Goal: Find specific page/section: Find specific page/section

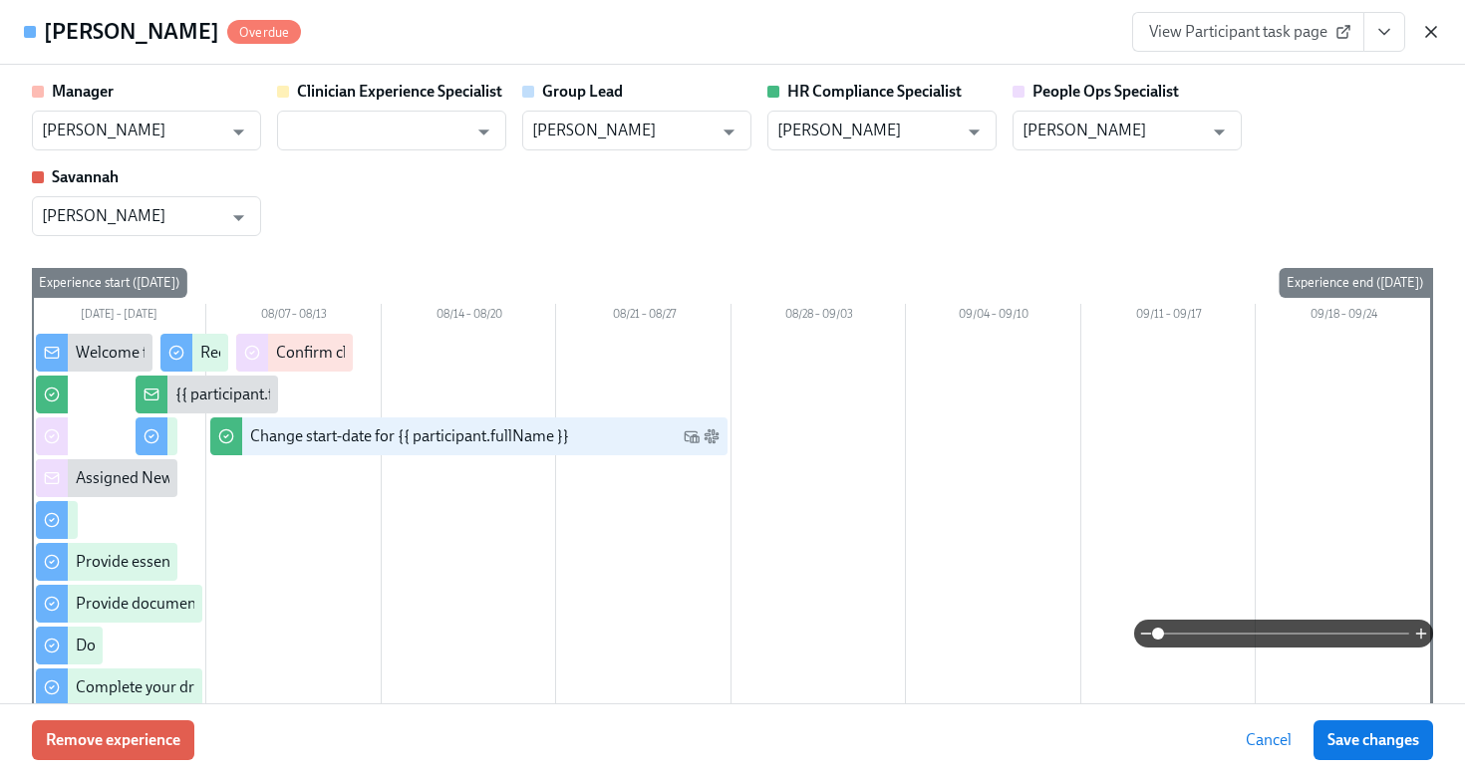
click at [1436, 27] on icon "button" at bounding box center [1431, 32] width 10 height 10
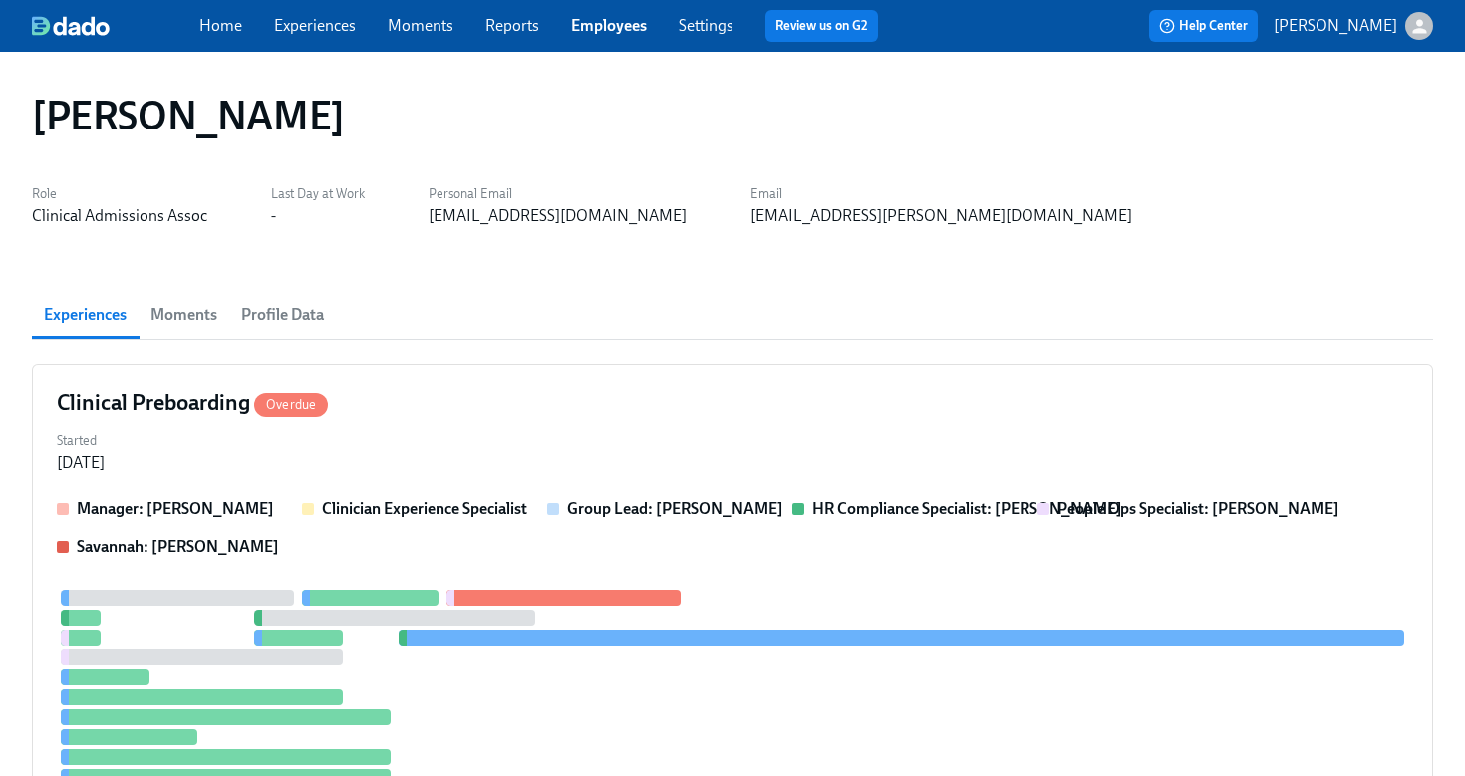
click at [587, 15] on span "Employees" at bounding box center [609, 26] width 76 height 22
click at [587, 18] on link "Employees" at bounding box center [609, 25] width 76 height 19
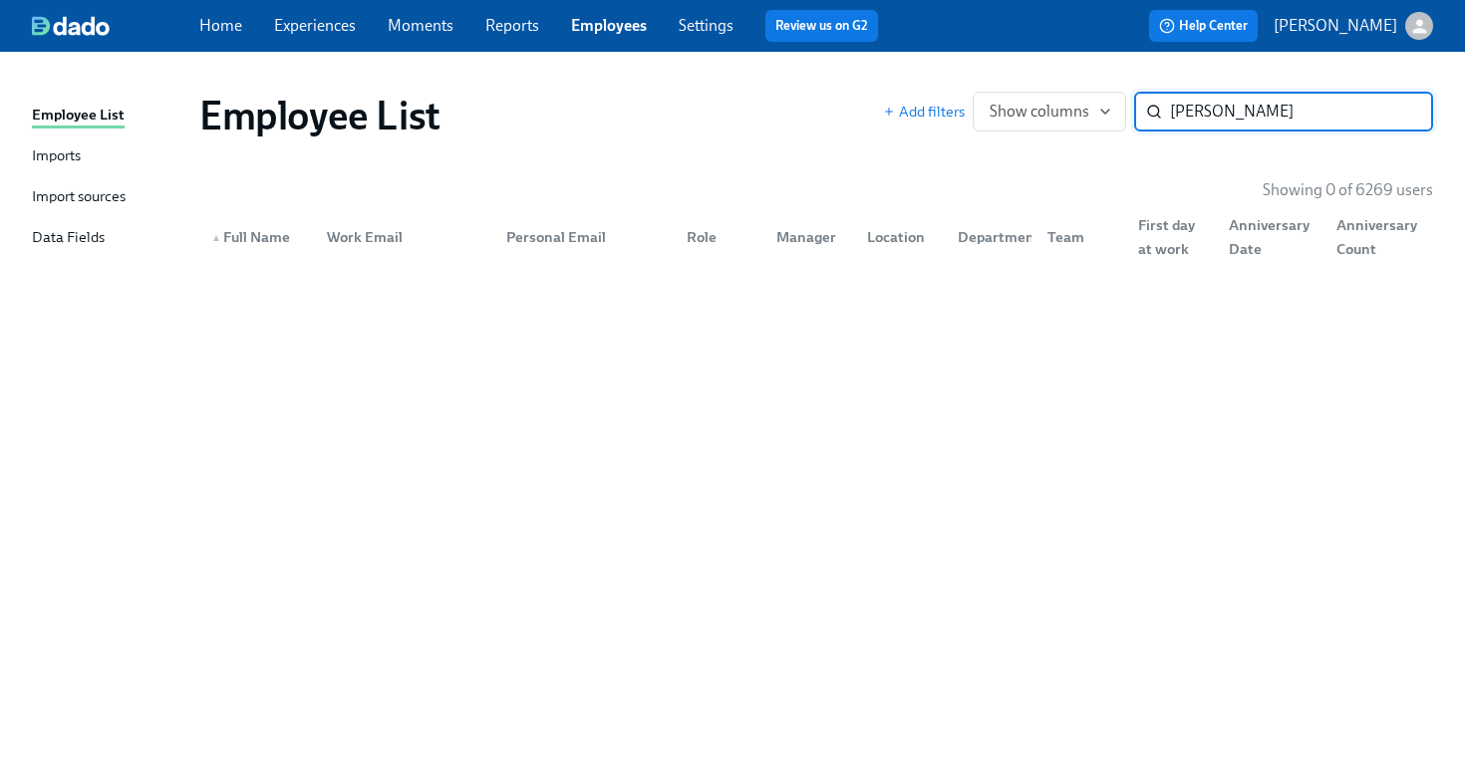
click at [1233, 114] on input "[PERSON_NAME]" at bounding box center [1301, 112] width 263 height 40
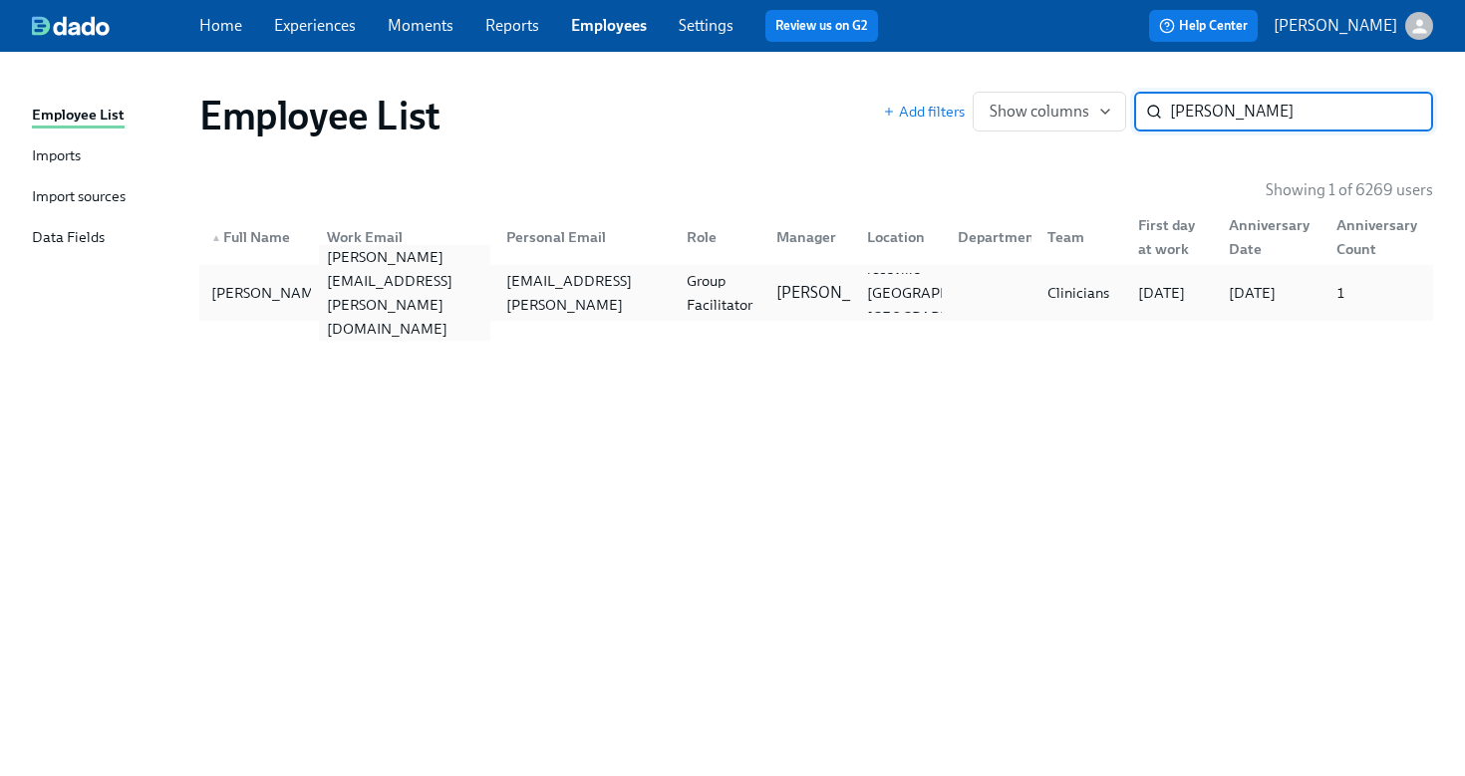
type input "[PERSON_NAME]"
click at [445, 287] on div "[PERSON_NAME][EMAIL_ADDRESS][PERSON_NAME][DOMAIN_NAME]" at bounding box center [405, 293] width 172 height 96
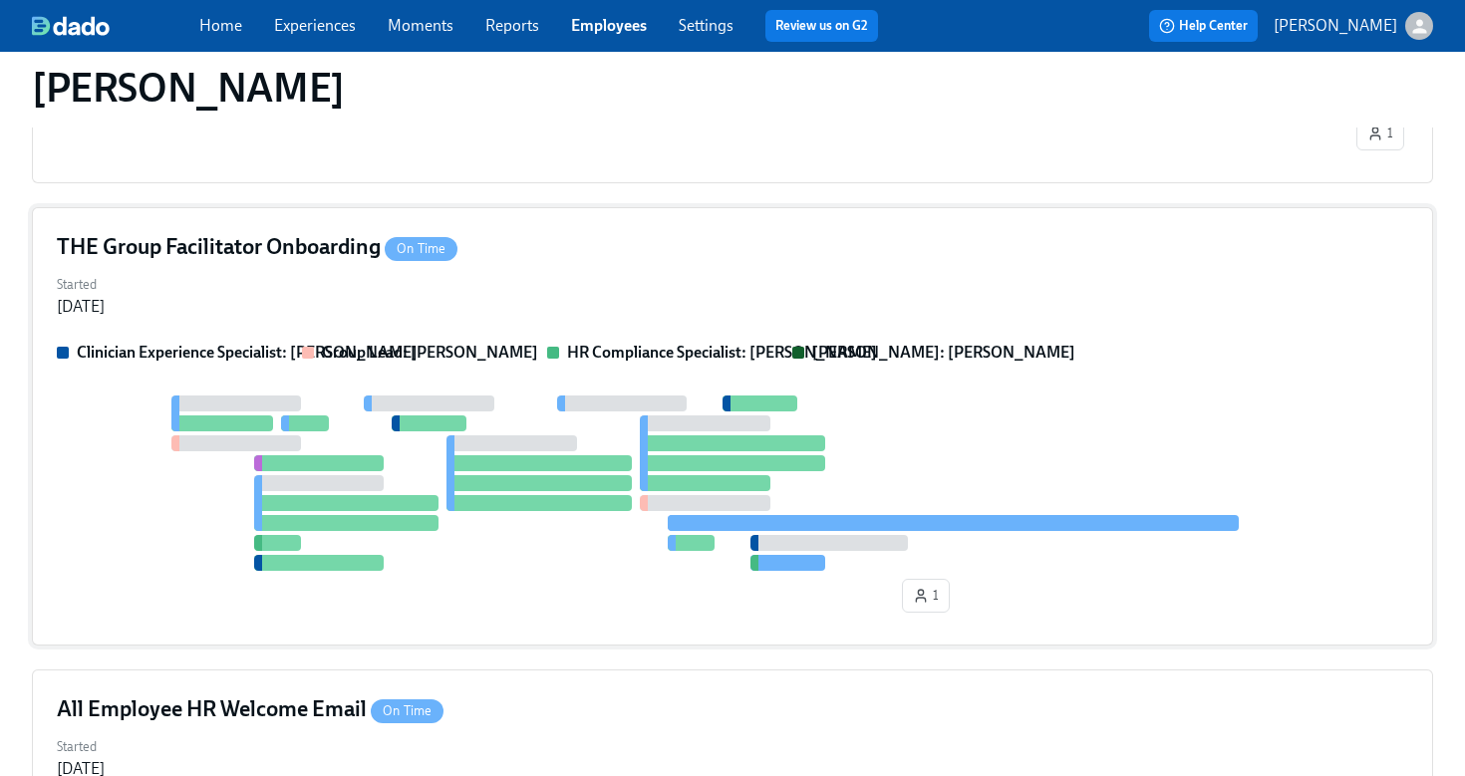
scroll to position [901, 0]
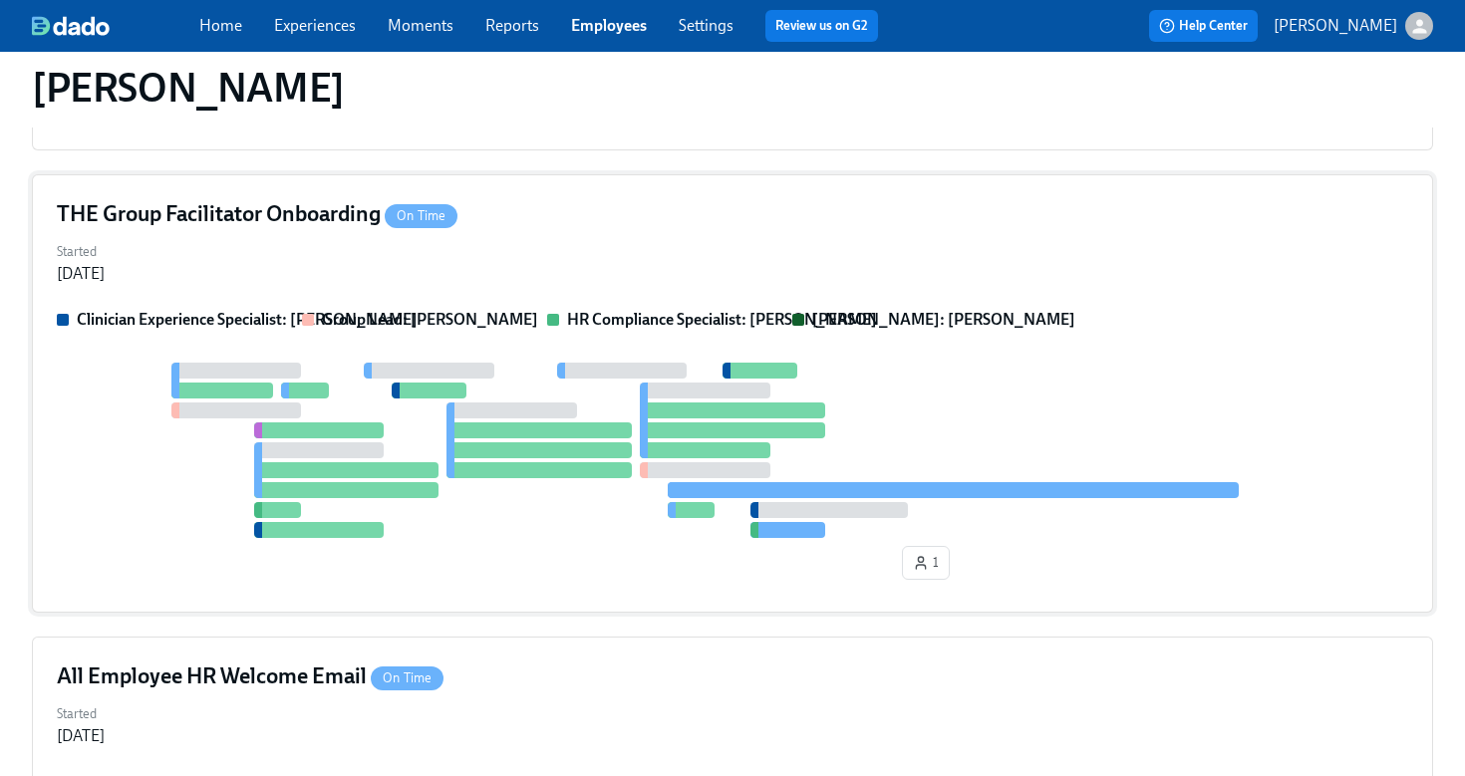
click at [713, 237] on div "Started [DATE]" at bounding box center [732, 261] width 1351 height 48
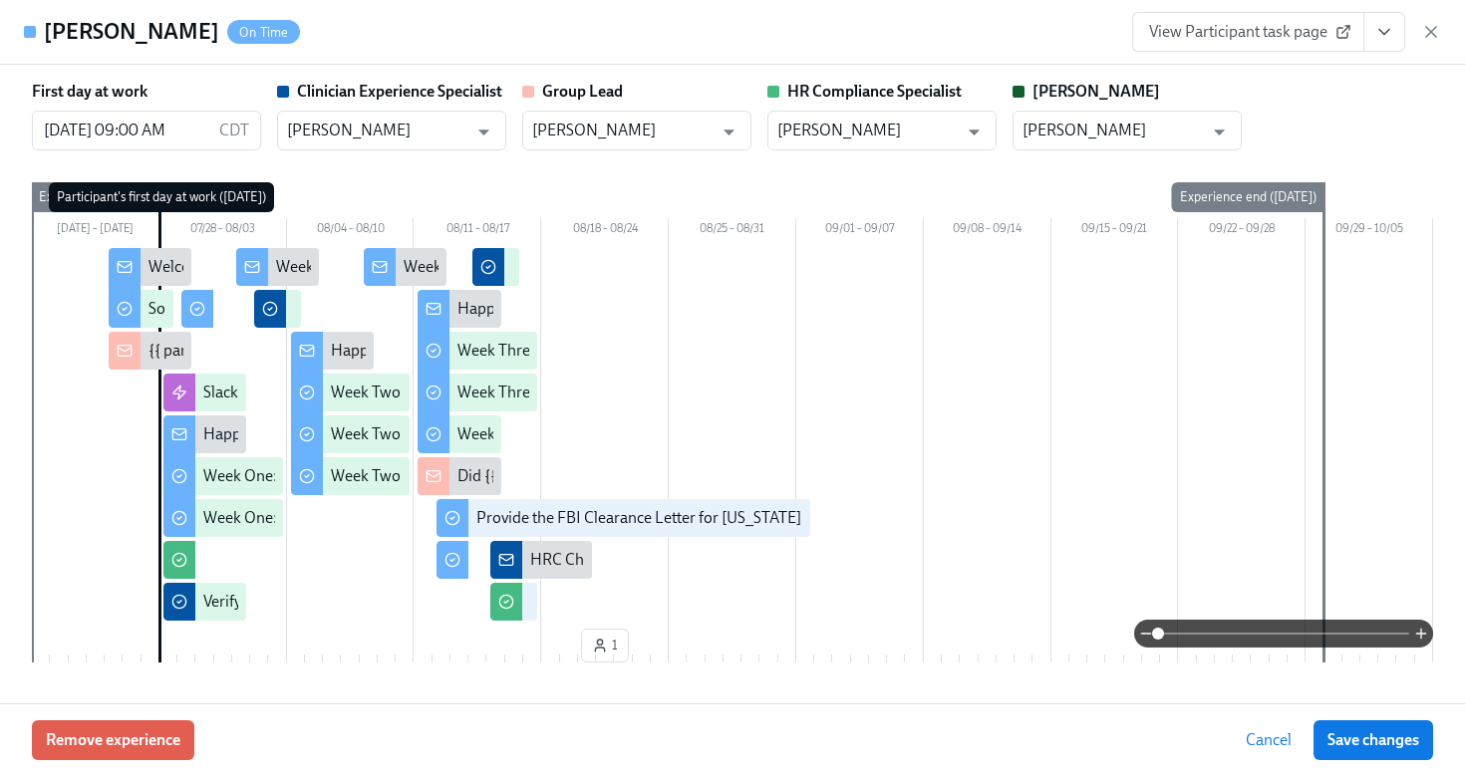
click at [1395, 36] on button "View task page" at bounding box center [1384, 32] width 42 height 40
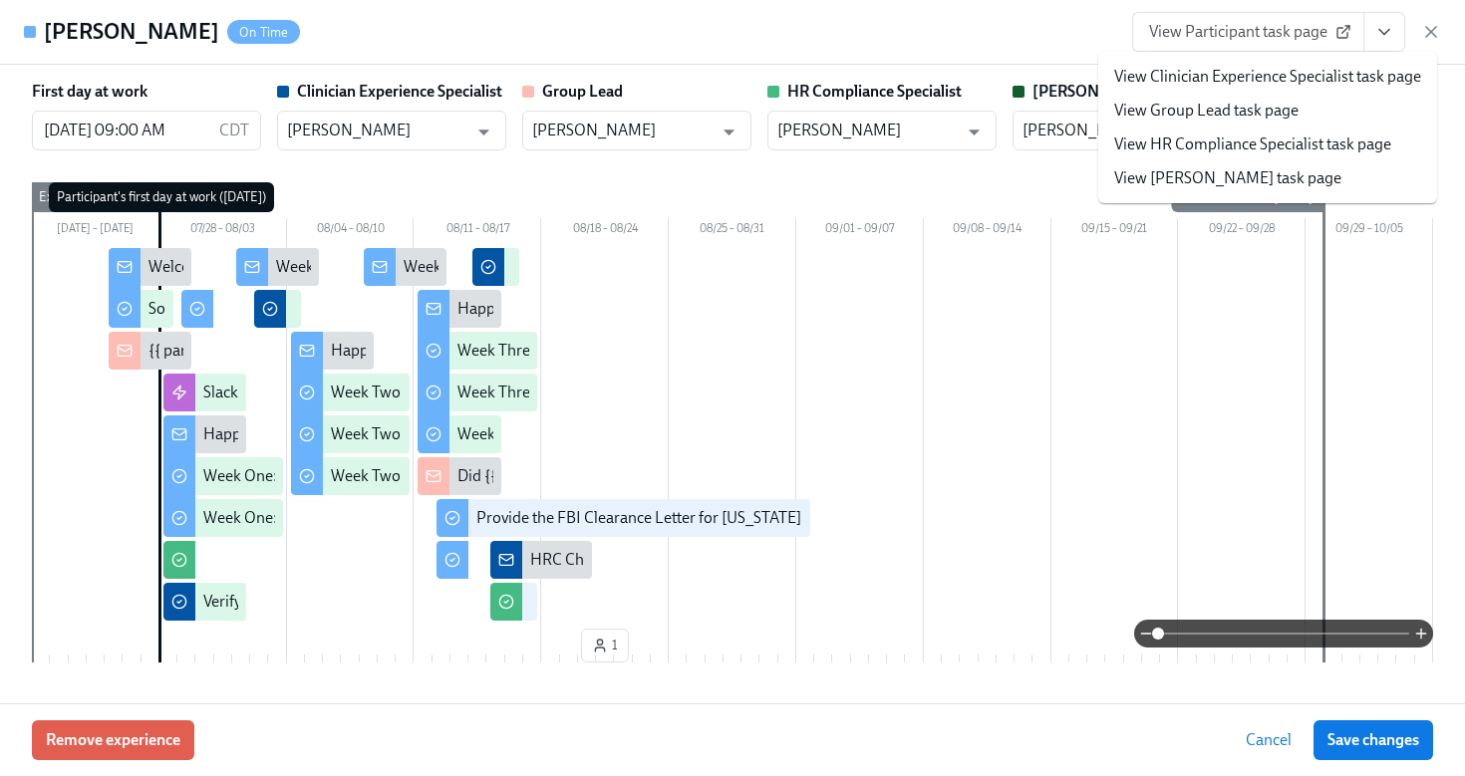
click at [1328, 142] on link "View HR Compliance Specialist task page" at bounding box center [1252, 145] width 277 height 22
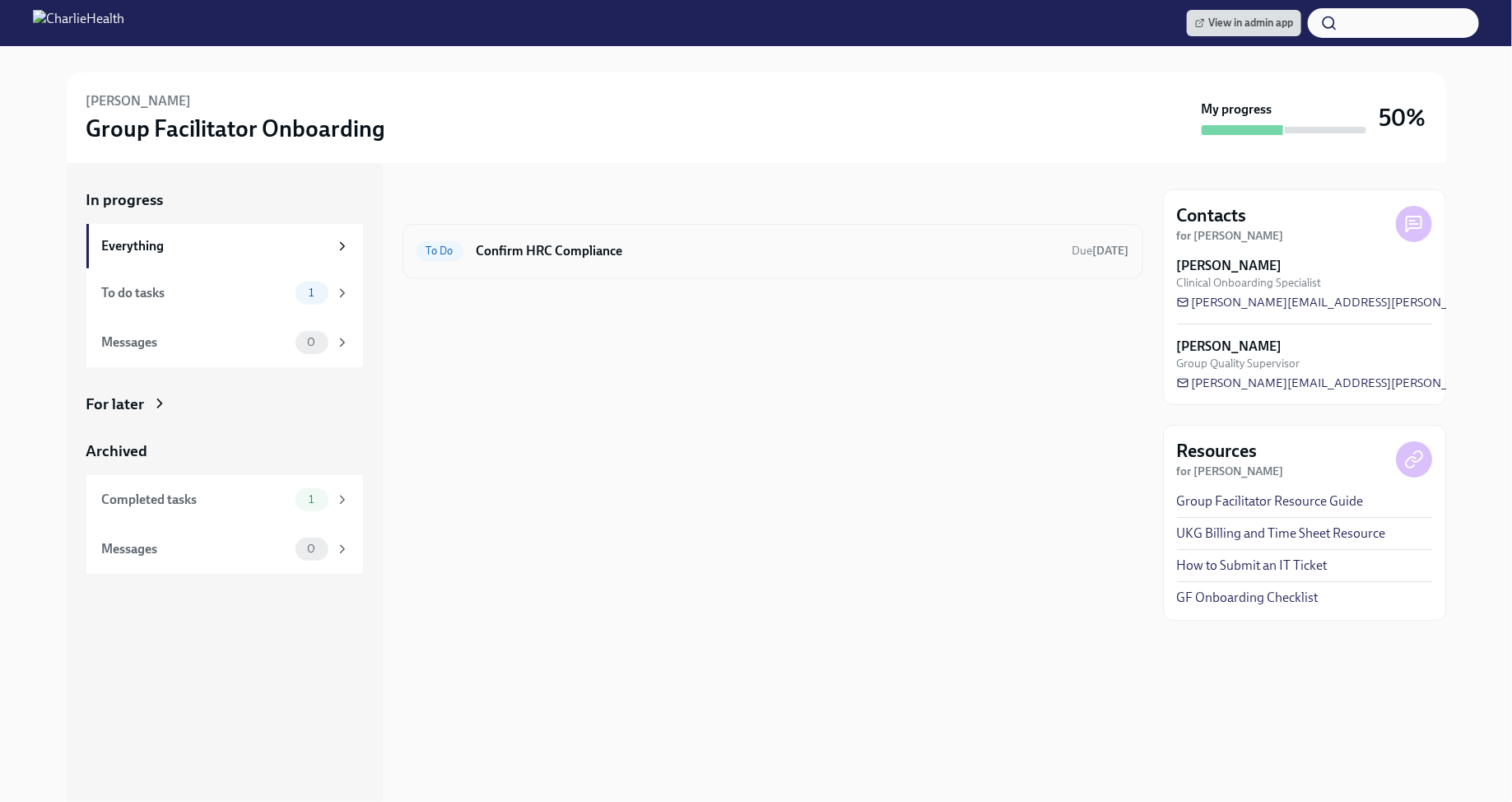
click at [894, 260] on div "To Do Confirm HRC Compliance Due [DATE]" at bounding box center [772, 251] width 713 height 26
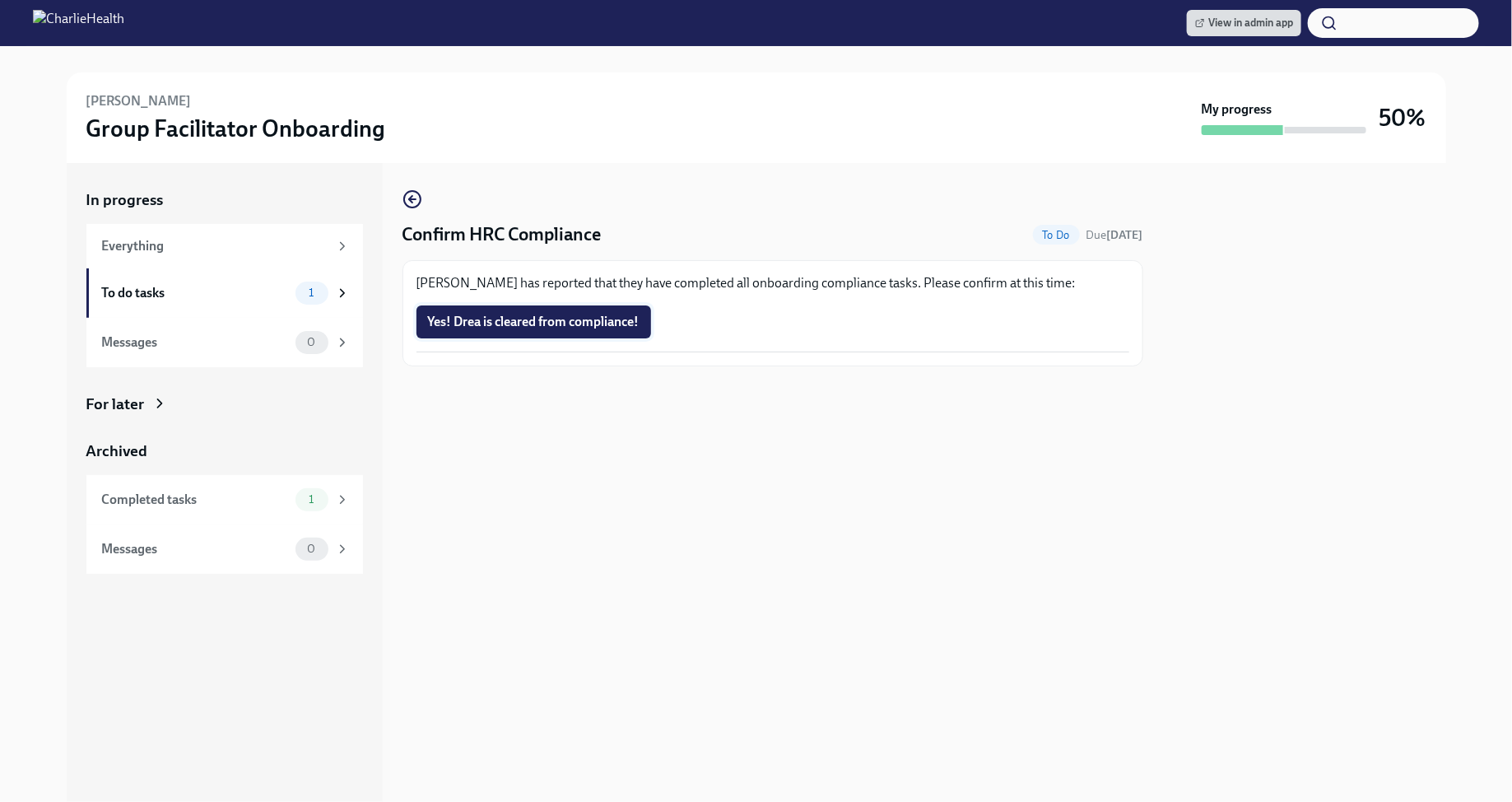
click at [600, 330] on button "Yes! Drea is cleared from compliance!" at bounding box center [533, 322] width 235 height 33
